Goal: Share content: Share content

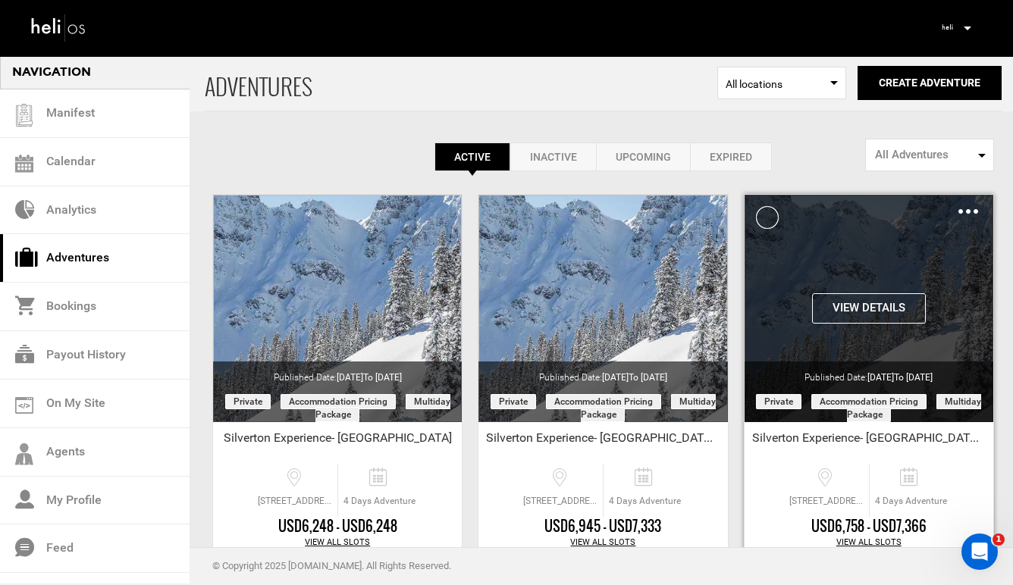
click at [965, 209] on img at bounding box center [969, 211] width 20 height 5
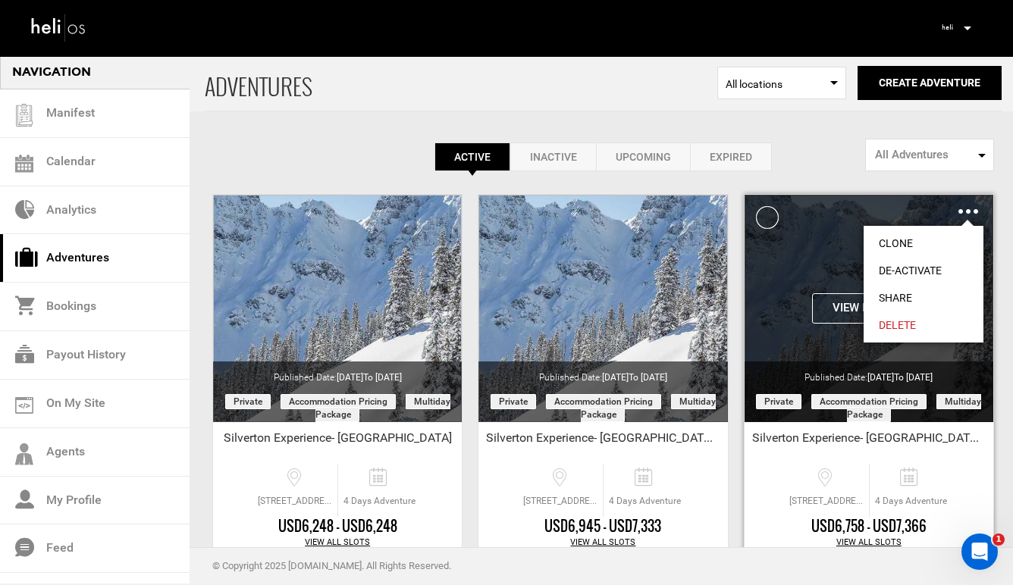
click at [910, 294] on link "Share" at bounding box center [924, 297] width 120 height 27
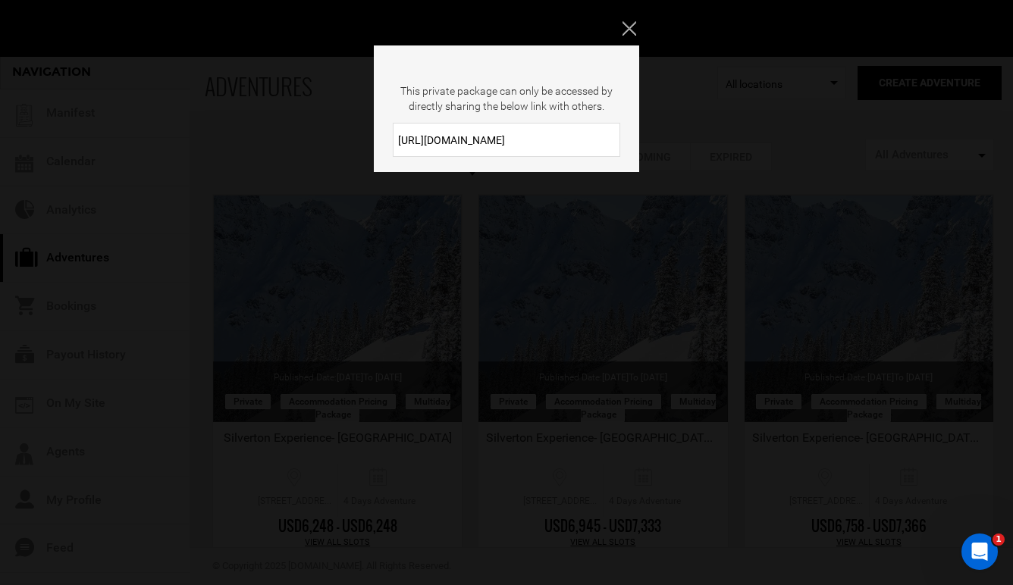
click at [529, 146] on input "[URL][DOMAIN_NAME]" at bounding box center [507, 140] width 228 height 34
click at [630, 32] on icon "Close" at bounding box center [630, 28] width 14 height 14
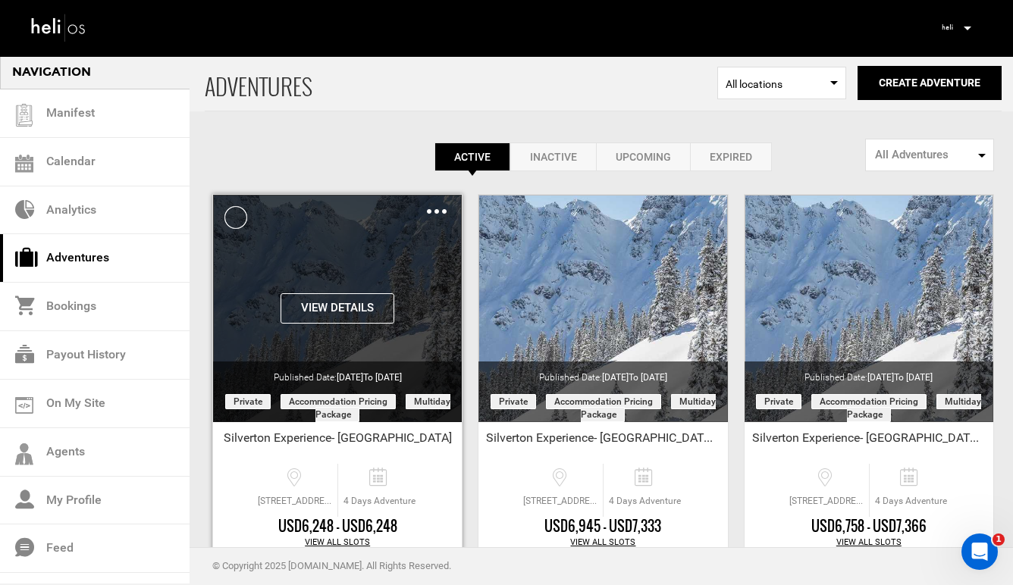
click at [433, 215] on div "Clone De-Activate Share Delete" at bounding box center [437, 210] width 20 height 17
click at [437, 208] on div "Clone De-Activate Share Delete" at bounding box center [437, 210] width 20 height 17
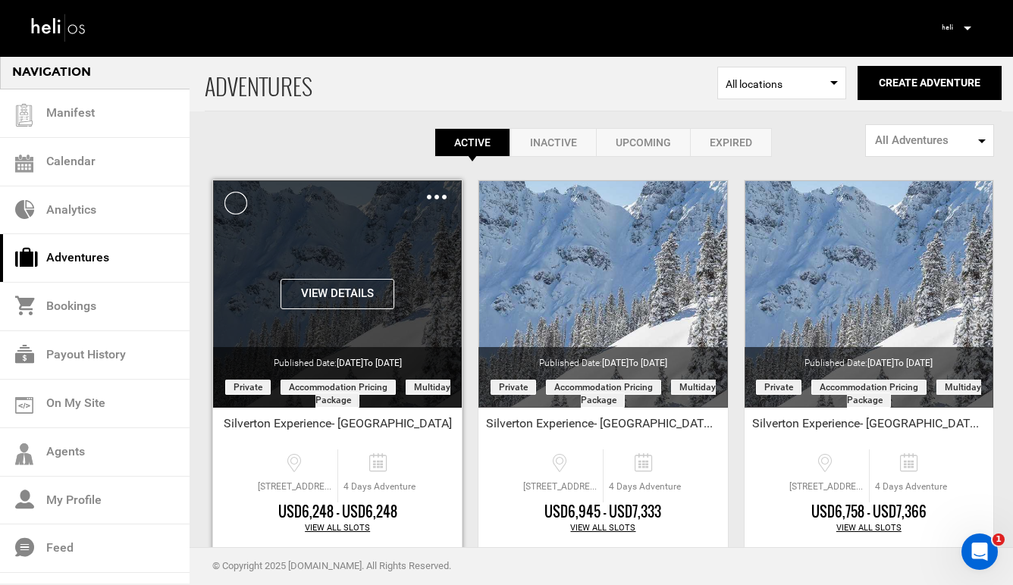
scroll to position [14, 0]
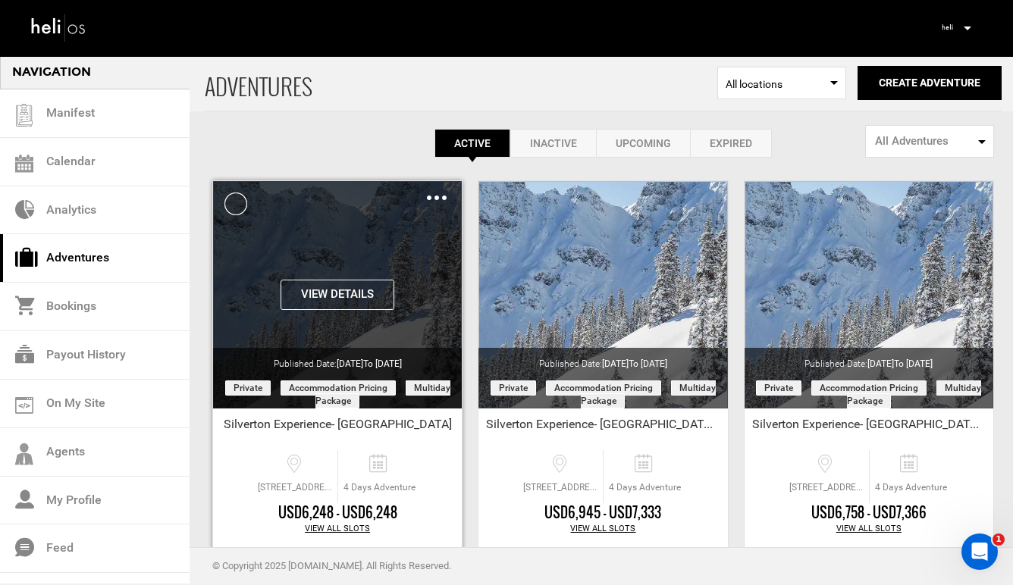
click at [438, 199] on img at bounding box center [437, 198] width 20 height 5
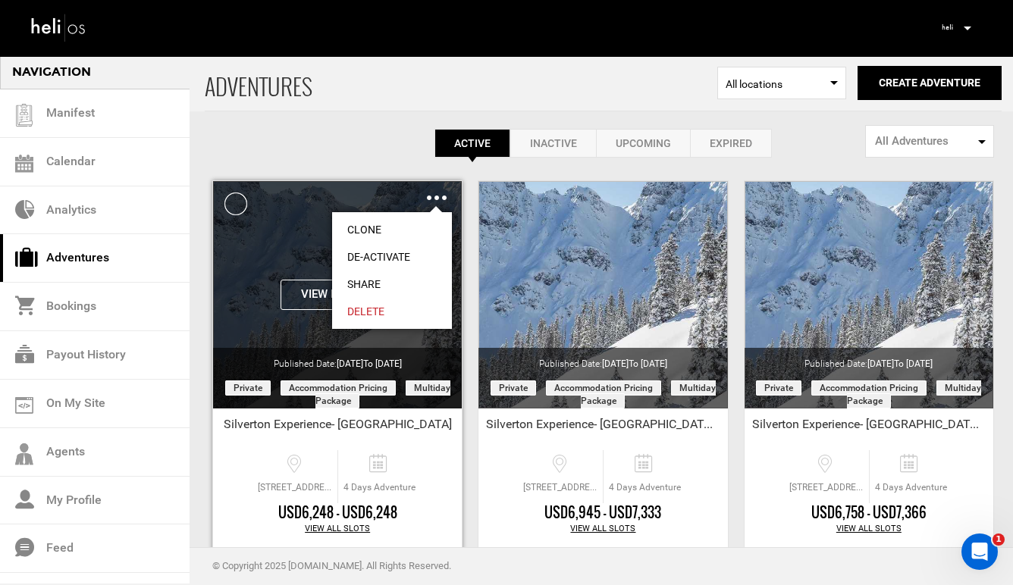
click at [377, 284] on link "Share" at bounding box center [392, 284] width 120 height 27
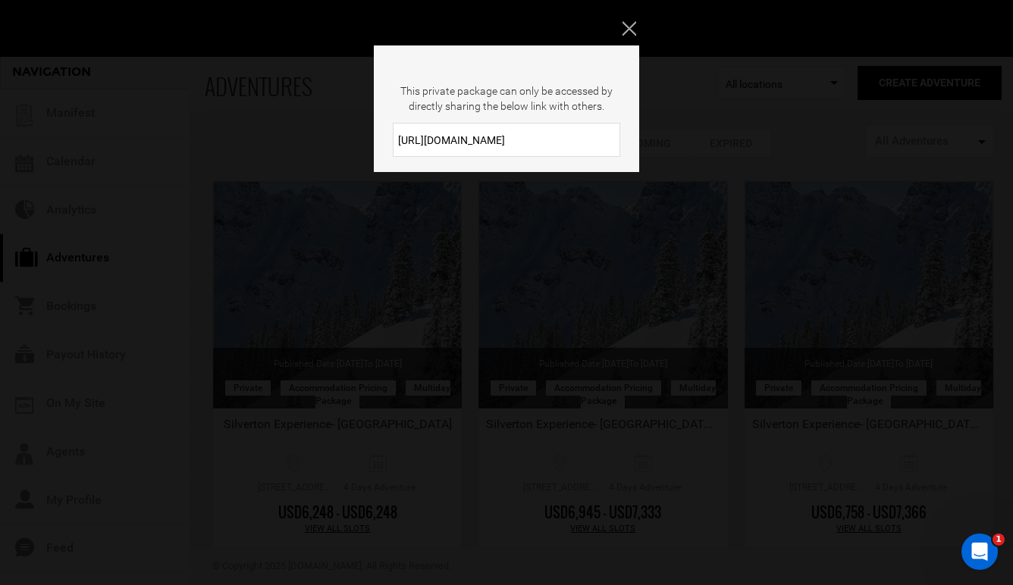
click at [539, 136] on input "[URL][DOMAIN_NAME]" at bounding box center [507, 140] width 228 height 34
click at [526, 143] on input "[URL][DOMAIN_NAME]" at bounding box center [507, 140] width 228 height 34
click at [629, 29] on icon "Close" at bounding box center [630, 28] width 14 height 14
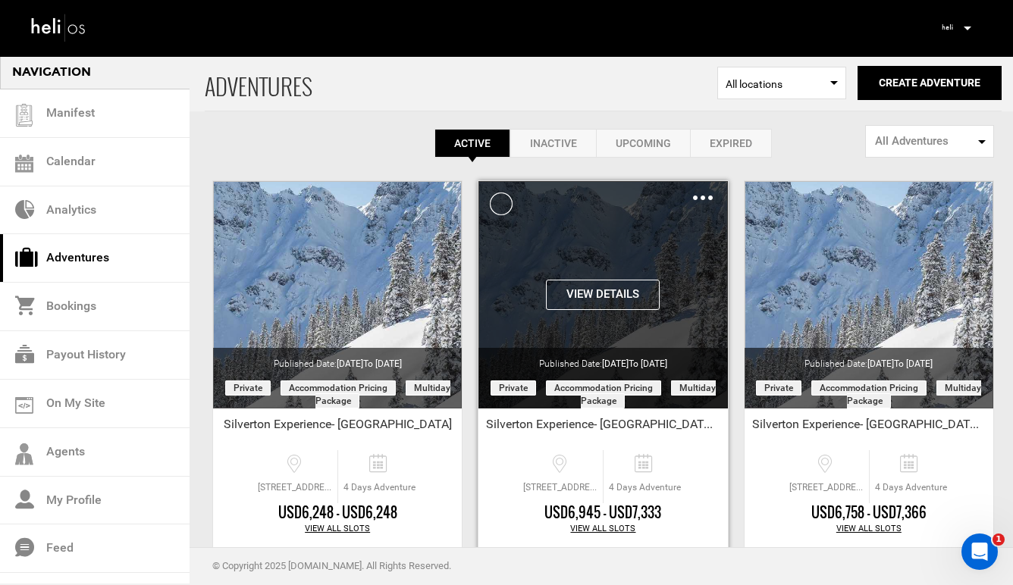
click at [705, 198] on img at bounding box center [703, 198] width 20 height 5
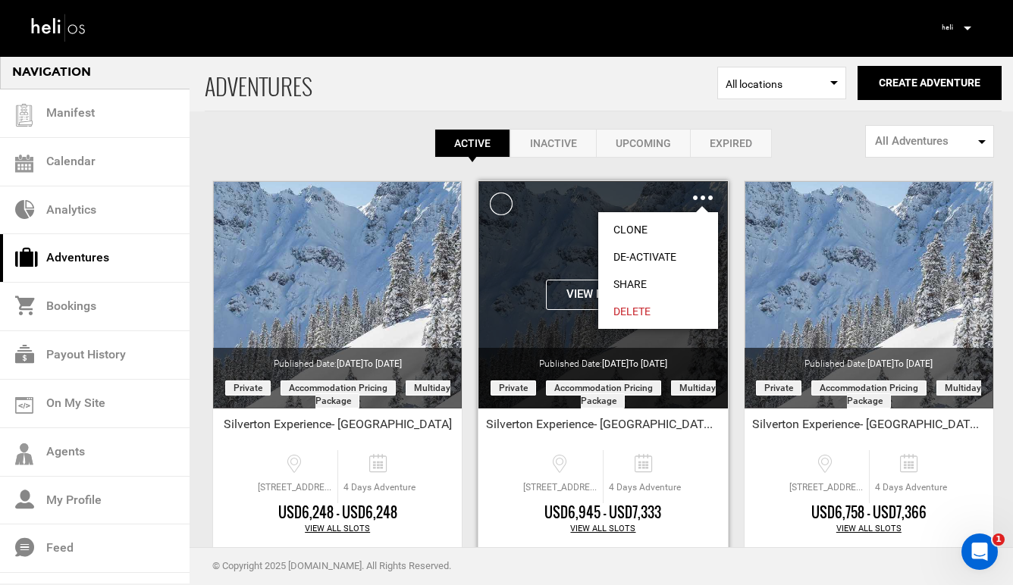
click at [638, 280] on link "Share" at bounding box center [658, 284] width 120 height 27
type input "[URL][DOMAIN_NAME]"
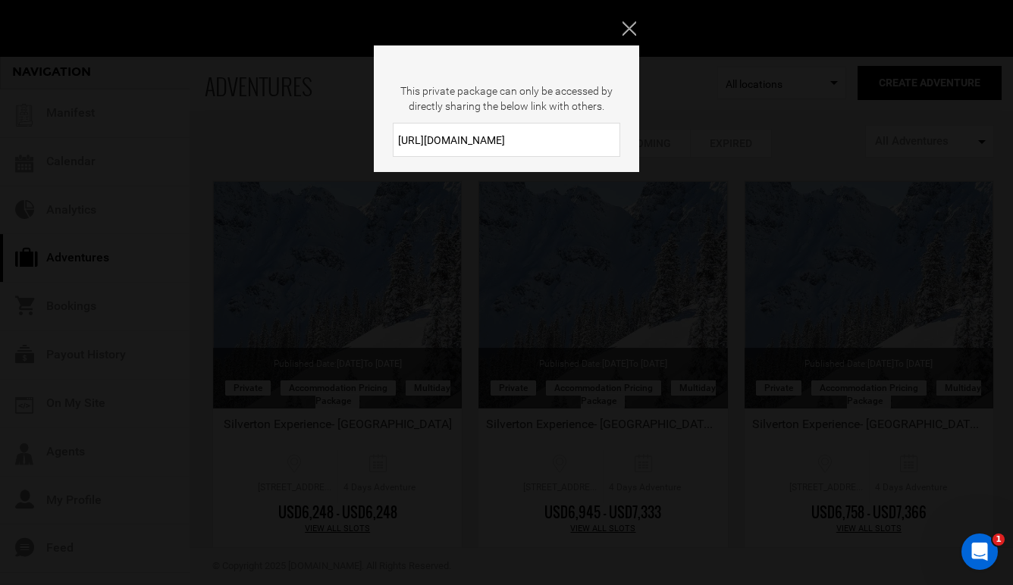
click at [547, 137] on input "[URL][DOMAIN_NAME]" at bounding box center [507, 140] width 228 height 34
click at [627, 29] on icon "Close" at bounding box center [630, 28] width 14 height 14
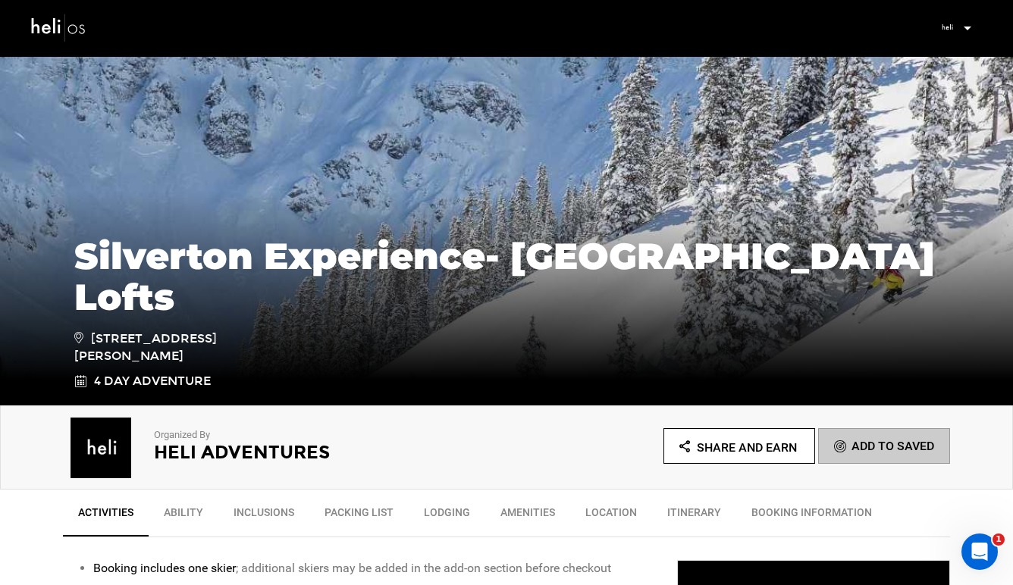
scroll to position [46, 0]
